Goal: Transaction & Acquisition: Book appointment/travel/reservation

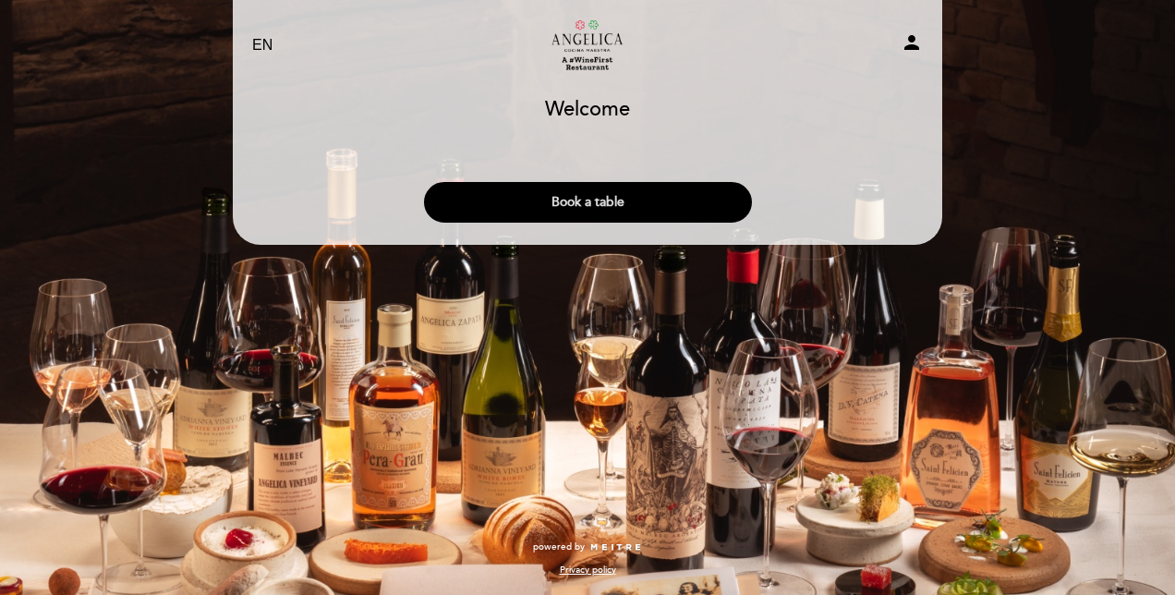
click at [506, 199] on button "Book a table" at bounding box center [588, 202] width 328 height 41
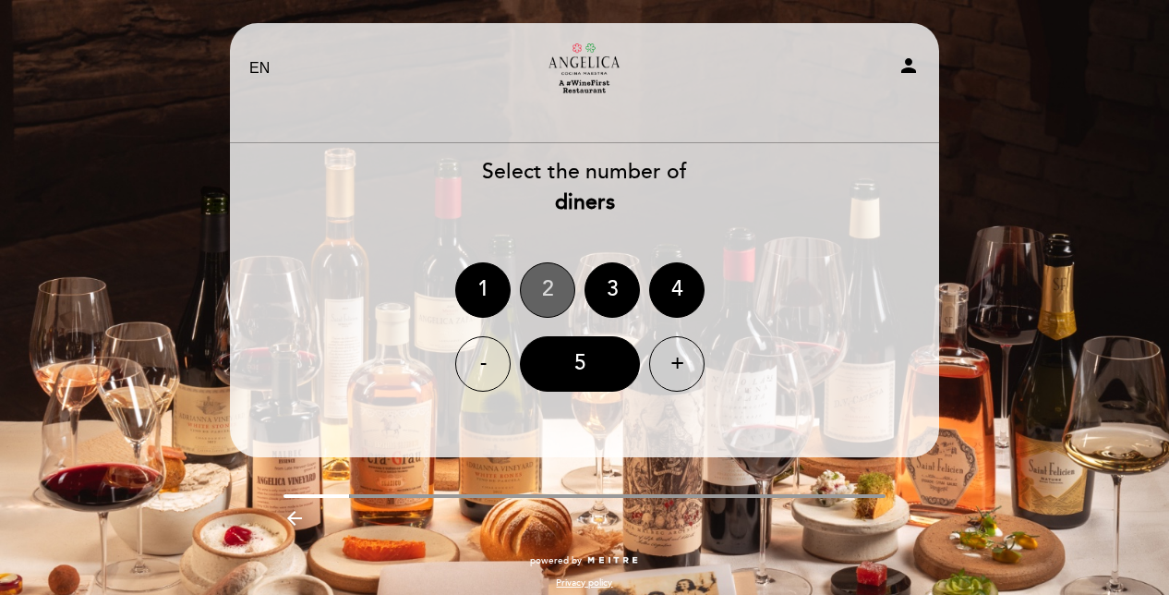
click at [548, 285] on div "2" at bounding box center [547, 289] width 55 height 55
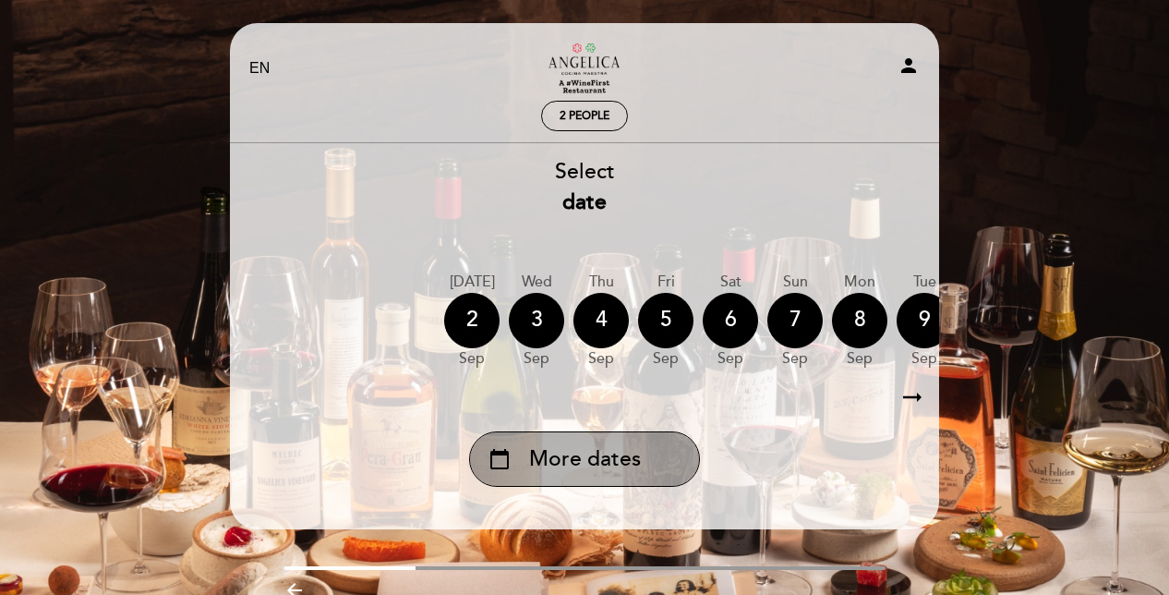
click at [609, 467] on span "More dates" at bounding box center [585, 459] width 112 height 30
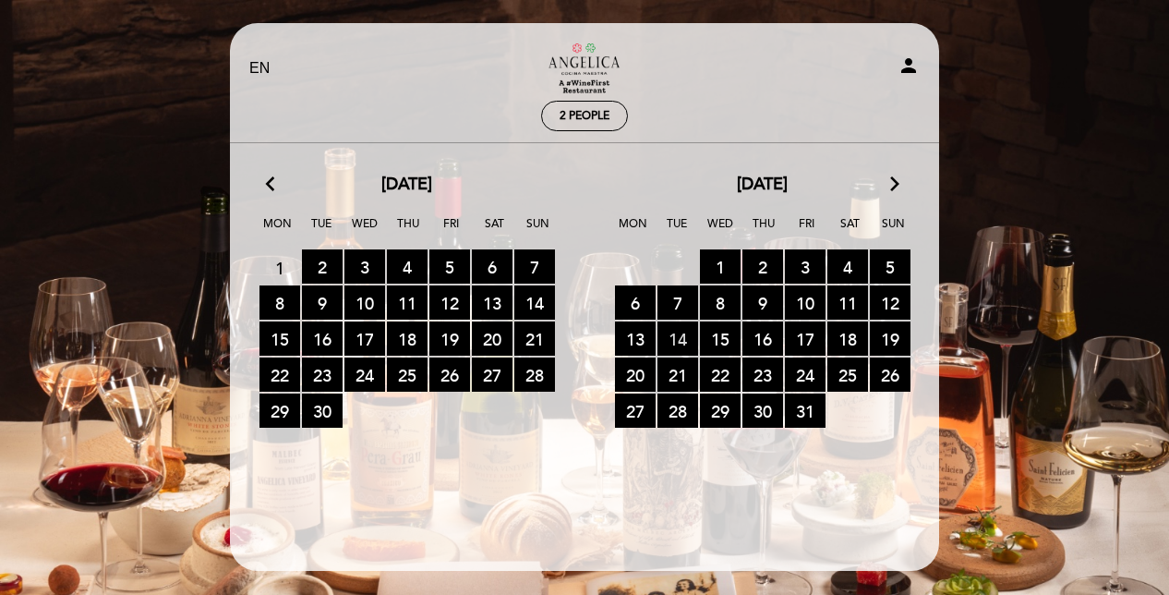
click at [682, 335] on span "14 RESERVATIONS AVAILABLE" at bounding box center [678, 338] width 41 height 34
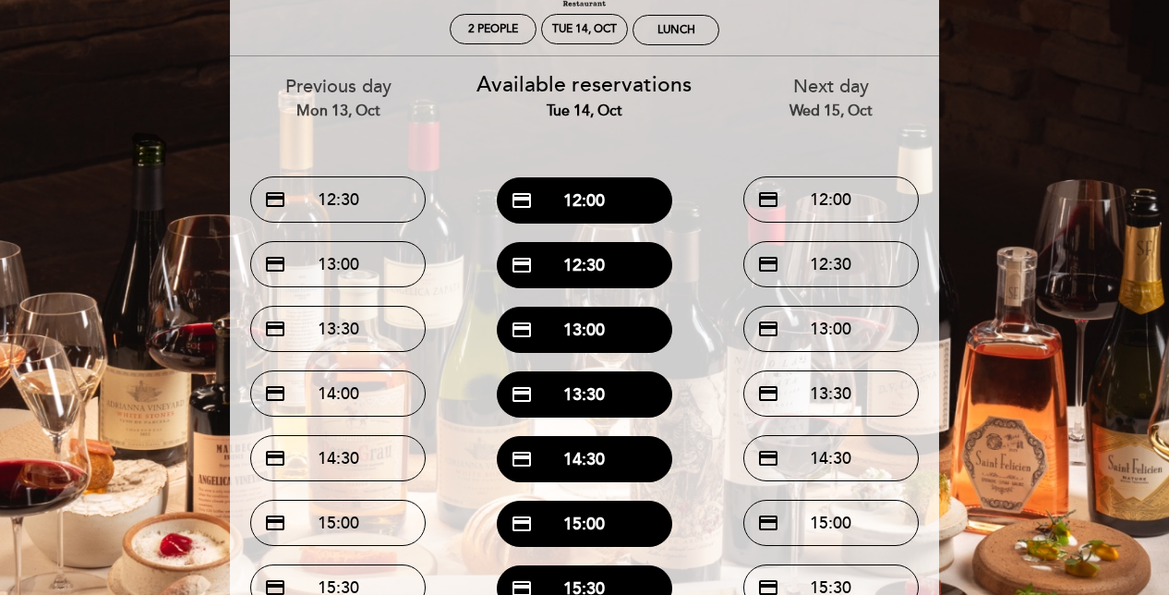
scroll to position [79, 0]
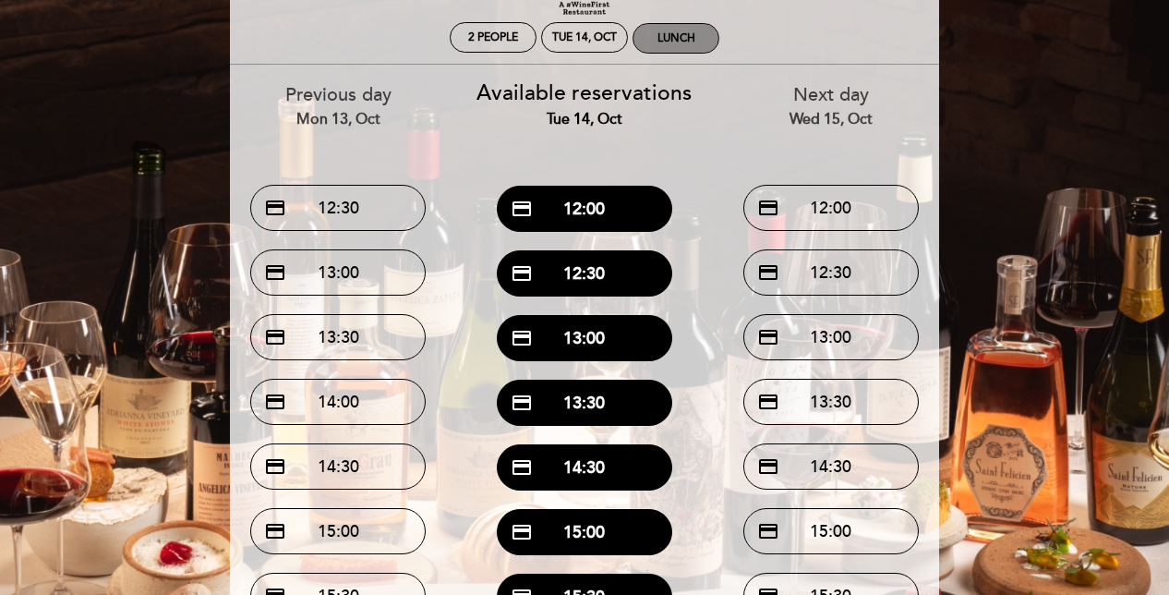
click at [672, 42] on div "Lunch" at bounding box center [677, 38] width 38 height 14
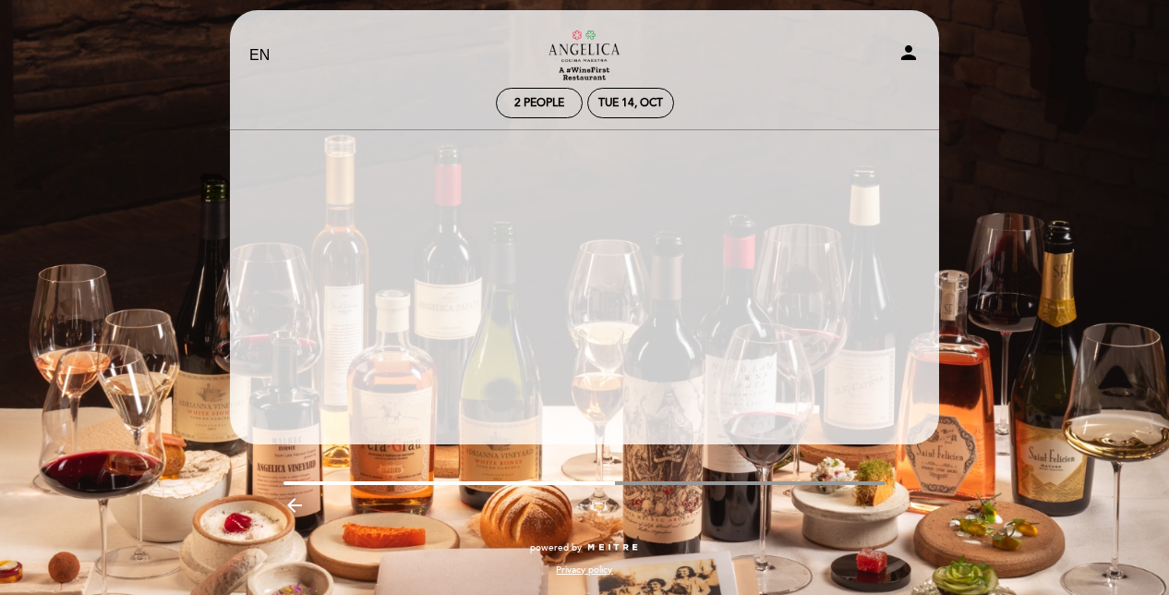
scroll to position [13, 0]
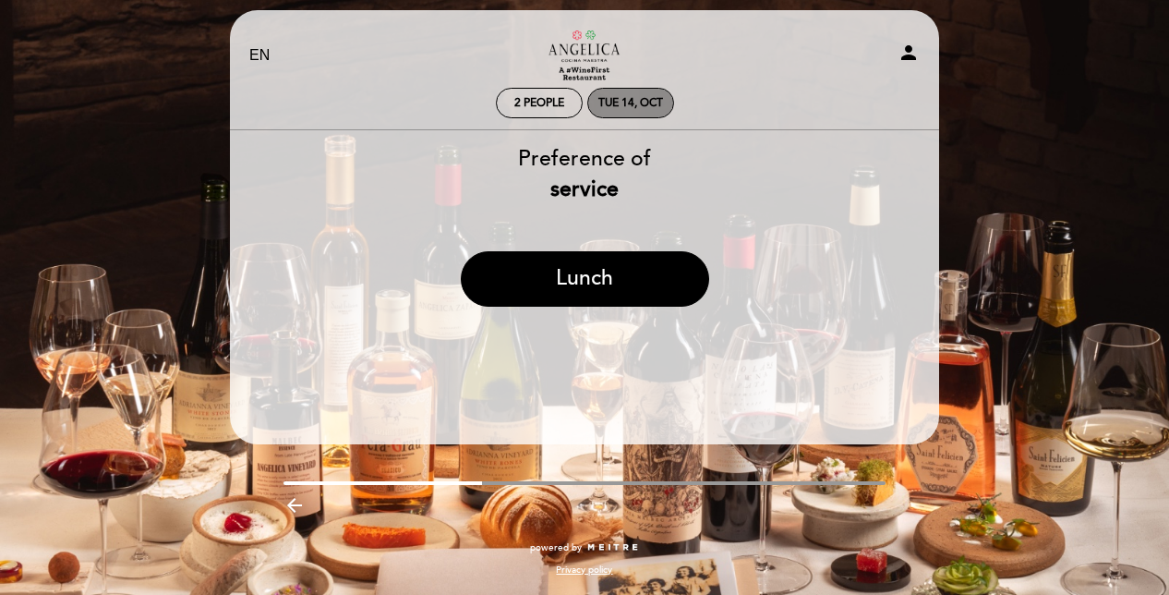
click at [621, 98] on div "Tue 14, Oct" at bounding box center [630, 103] width 65 height 14
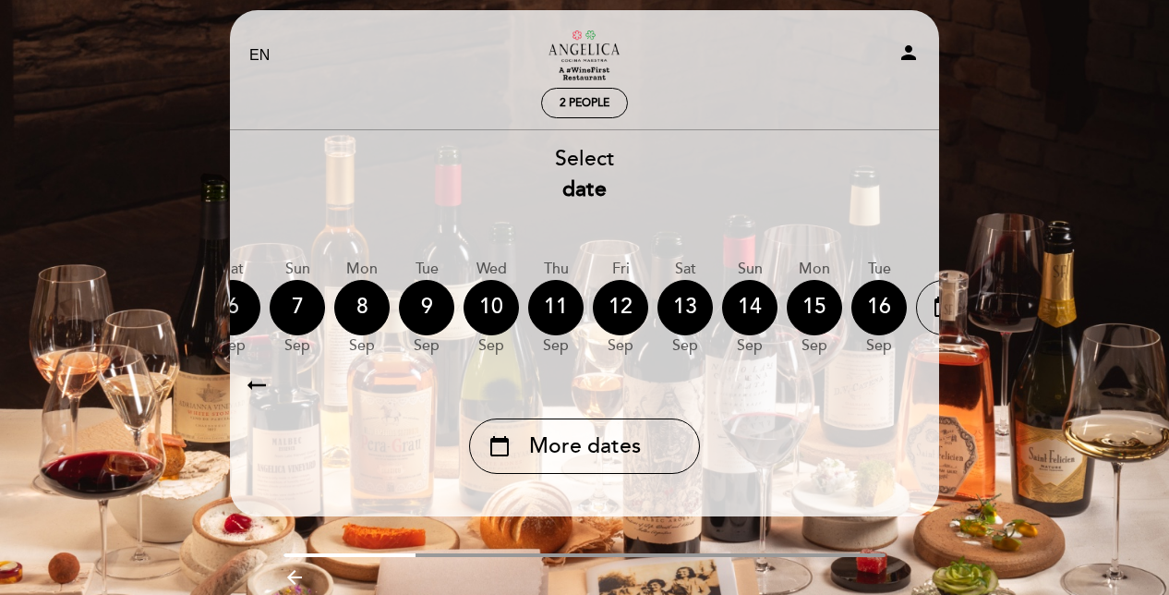
scroll to position [0, 543]
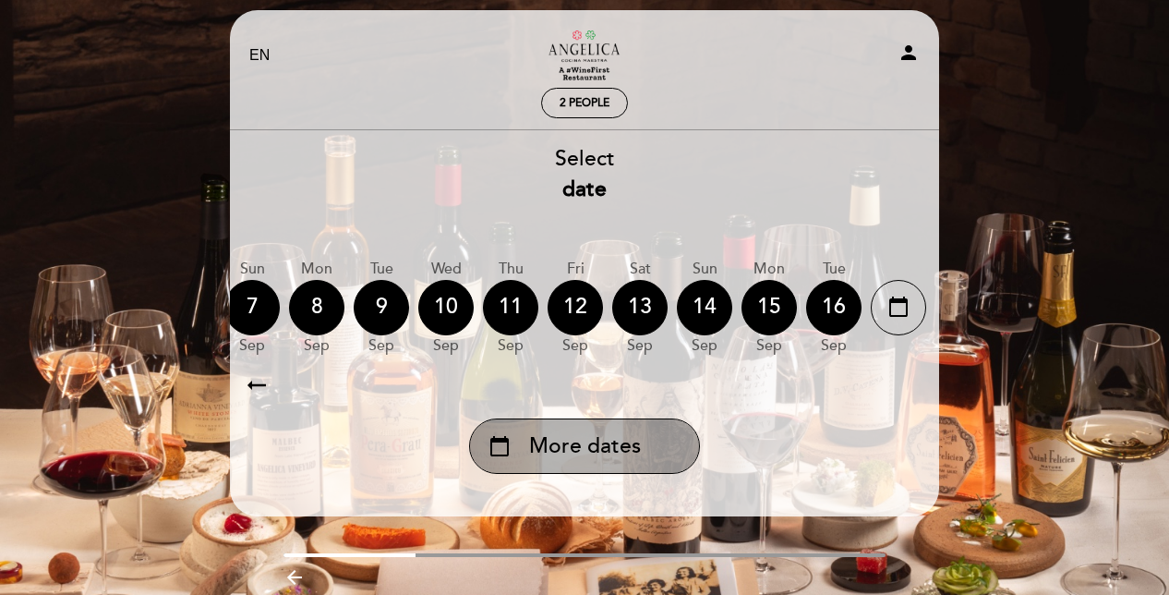
click at [624, 458] on span "More dates" at bounding box center [585, 446] width 112 height 30
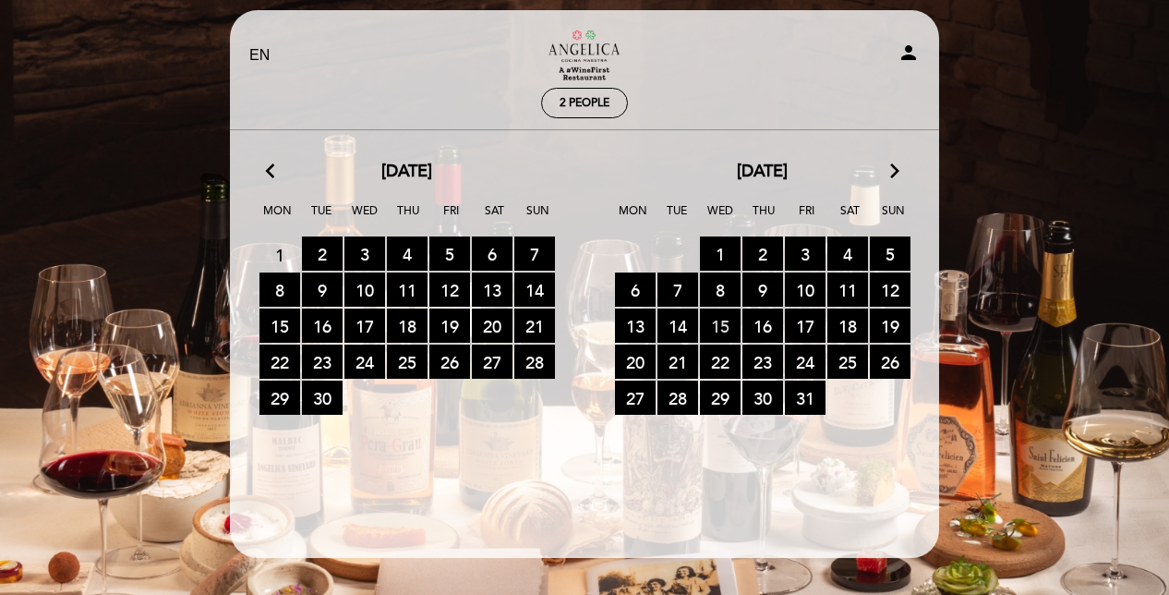
click at [728, 321] on span "15 RESERVATIONS AVAILABLE" at bounding box center [720, 325] width 41 height 34
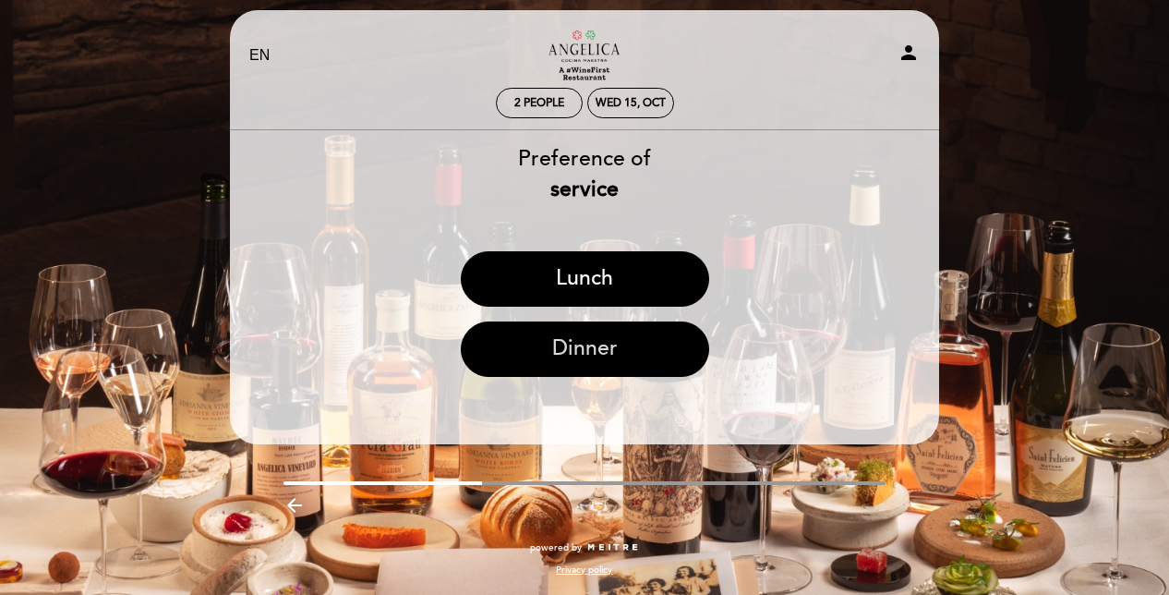
click at [632, 351] on button "Dinner" at bounding box center [585, 348] width 248 height 55
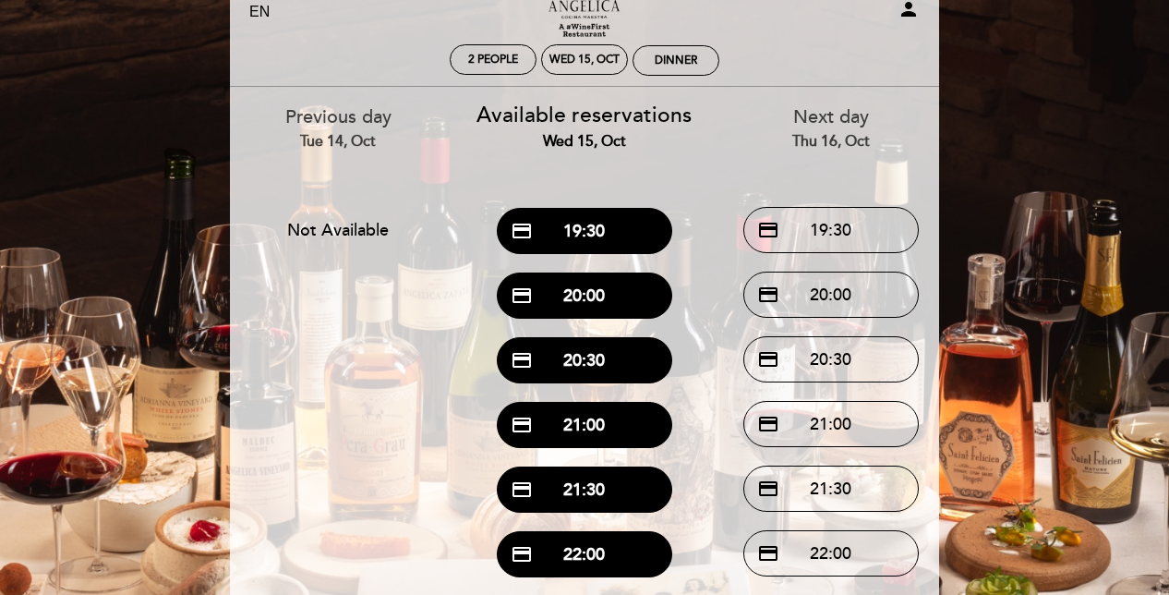
scroll to position [52, 0]
